Goal: Navigation & Orientation: Find specific page/section

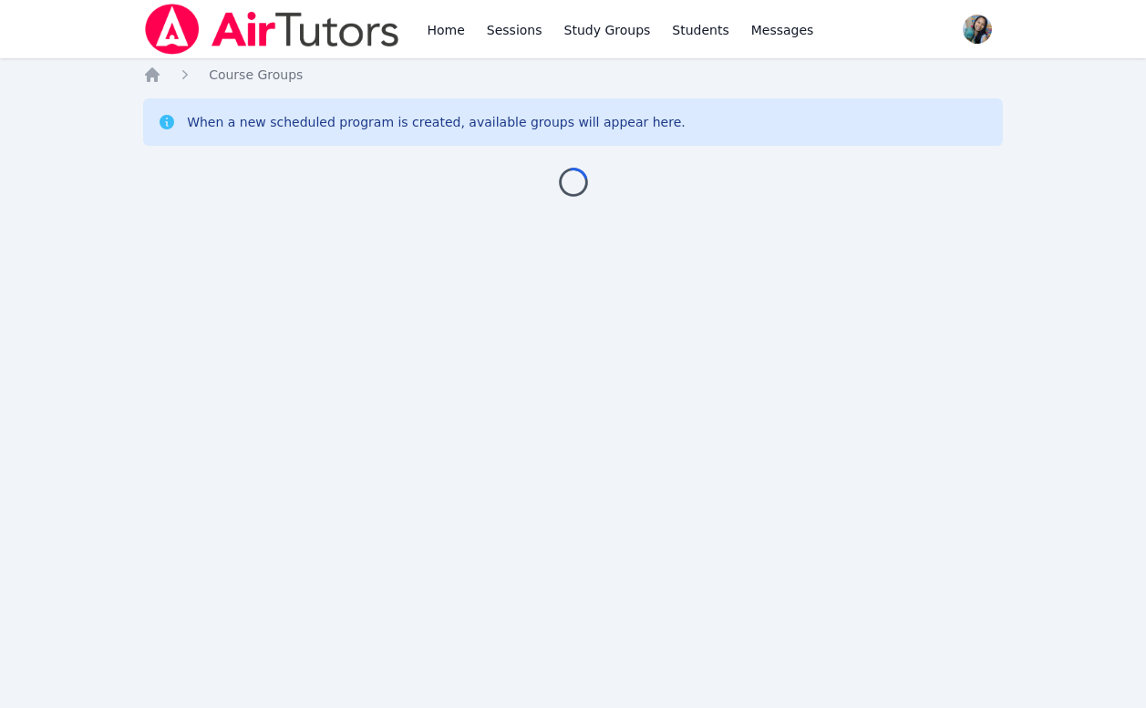
click at [76, 388] on div "Home Sessions Study Groups Students Messages Open user menu Sokha Lee Open main…" at bounding box center [573, 354] width 1146 height 708
click at [101, 185] on div "Home Sessions Study Groups Students Messages Open user menu Sokha Lee Open main…" at bounding box center [573, 354] width 1146 height 708
